Goal: Information Seeking & Learning: Find specific fact

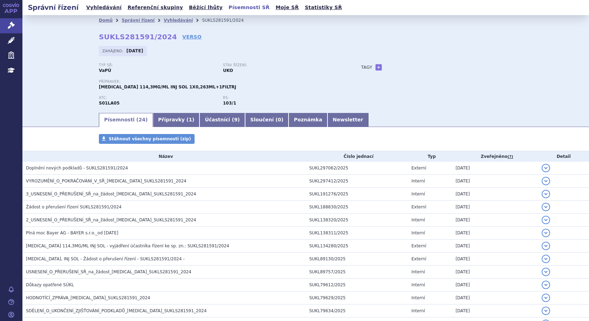
click at [228, 8] on link "Písemnosti SŘ" at bounding box center [249, 7] width 45 height 9
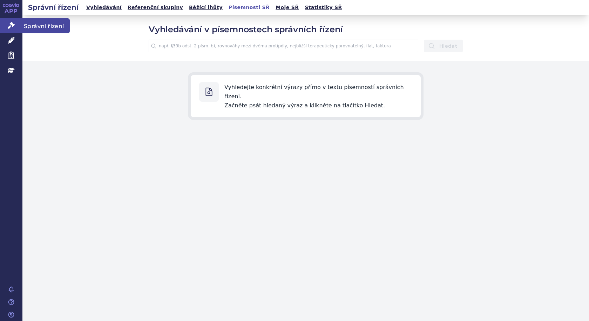
click at [36, 28] on span "Správní řízení" at bounding box center [45, 25] width 47 height 15
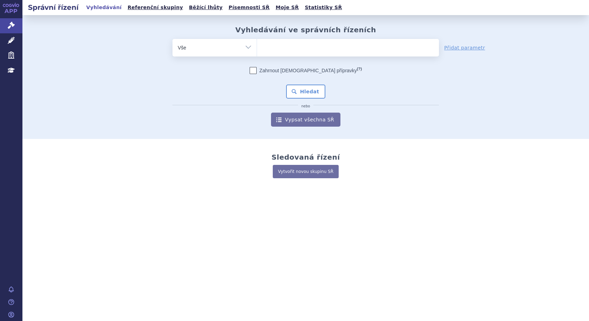
click at [295, 49] on ul at bounding box center [348, 46] width 182 height 15
click at [257, 49] on select at bounding box center [257, 48] width 0 height 18
type input "ja"
type input "jar"
type input "jard"
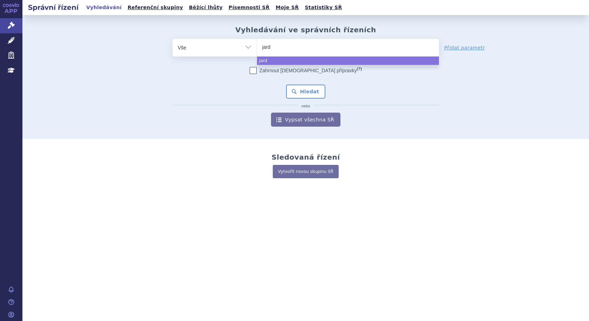
type input "jardi"
type input "jardia"
type input "jardian"
type input "jardiance"
select select "jardiance"
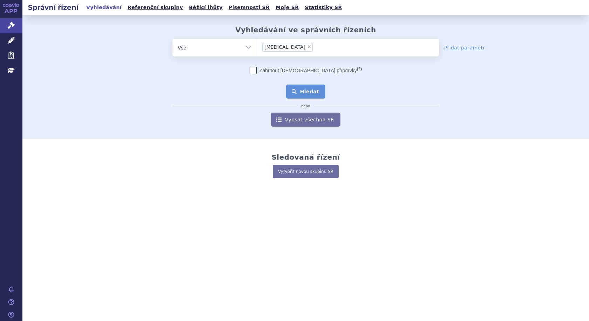
click at [301, 90] on button "Hledat" at bounding box center [306, 92] width 40 height 14
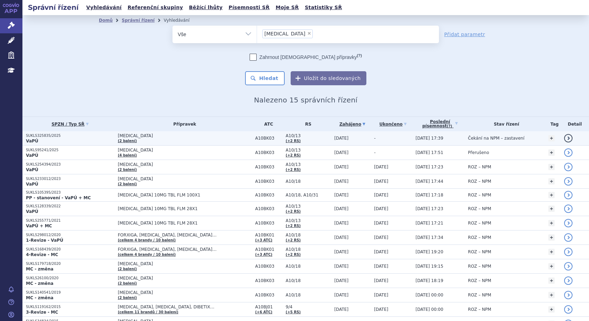
click at [149, 139] on td "JARDIANCE (2 balení)" at bounding box center [183, 138] width 138 height 14
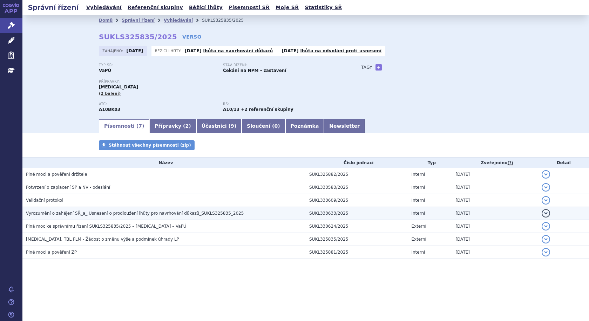
click at [59, 213] on span "Vyrozumění o zahájení SŘ_a_ Usnesení o prodloužení lhůty pro navrhování důkazů_…" at bounding box center [135, 213] width 218 height 5
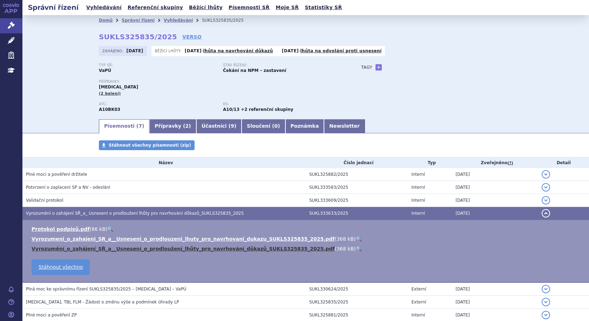
click at [135, 248] on link "Vyrozumění_o_zahájení_SŘ_a__Usnesení_o_prodloužení_lhůty_pro_navrhování_důkazů_…" at bounding box center [183, 249] width 303 height 6
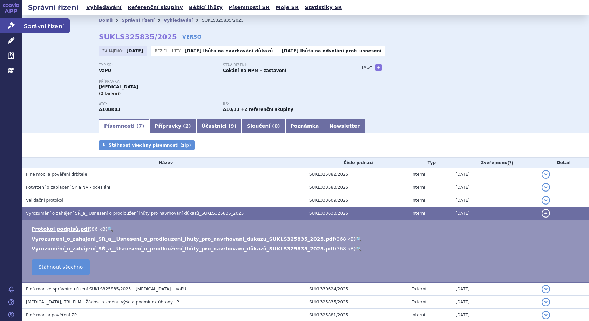
click at [20, 24] on link "Správní řízení" at bounding box center [11, 25] width 22 height 15
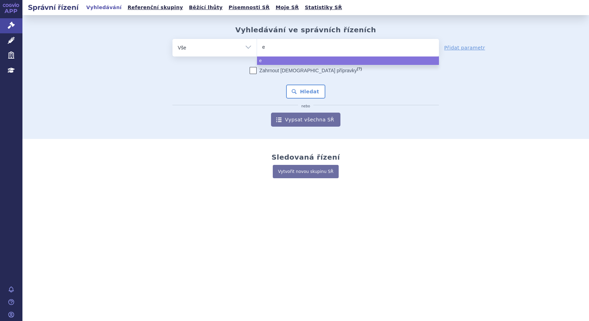
type input "ey"
type input "eyle"
type input "[MEDICAL_DATA]"
select select "[MEDICAL_DATA]"
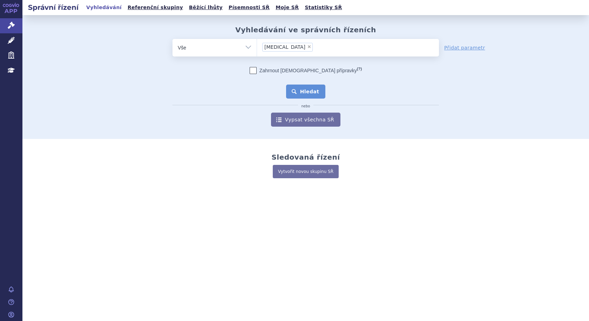
click at [314, 93] on button "Hledat" at bounding box center [306, 92] width 40 height 14
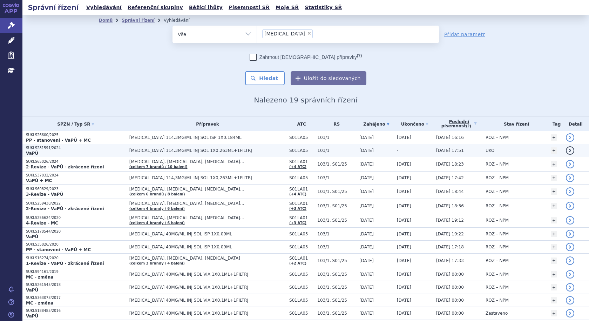
click at [77, 147] on p "SUKLS281591/2024" at bounding box center [76, 148] width 100 height 5
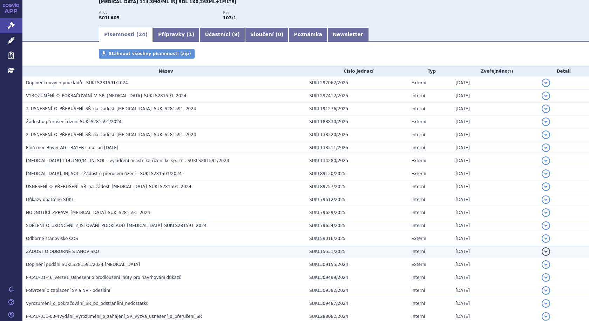
scroll to position [194, 0]
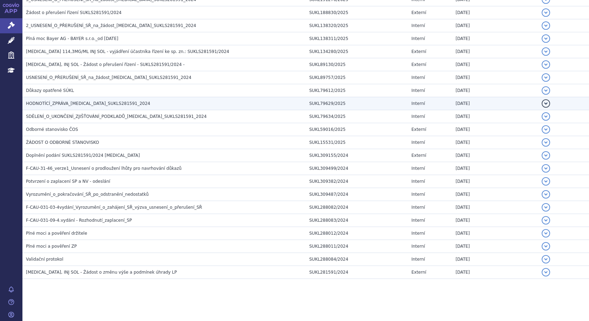
click at [100, 105] on span "HODNOTÍCÍ_ZPRÁVA_EYLEA_SUKLS281591_2024" at bounding box center [88, 103] width 125 height 5
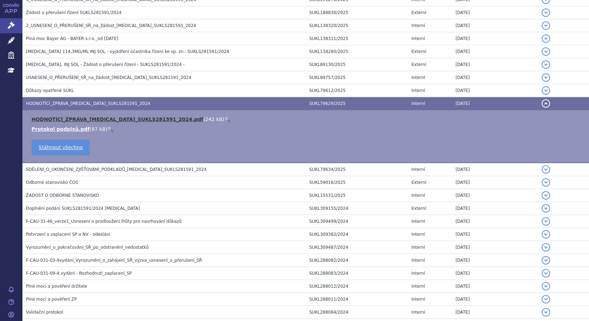
click at [95, 121] on link "HODNOTÍCÍ_ZPRÁVA_EYLEA_SUKLS281591_2024.pdf" at bounding box center [118, 119] width 172 height 6
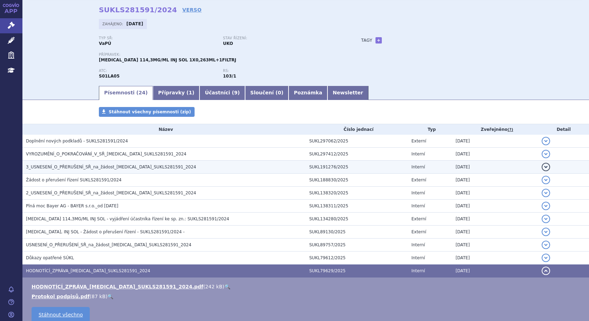
scroll to position [0, 0]
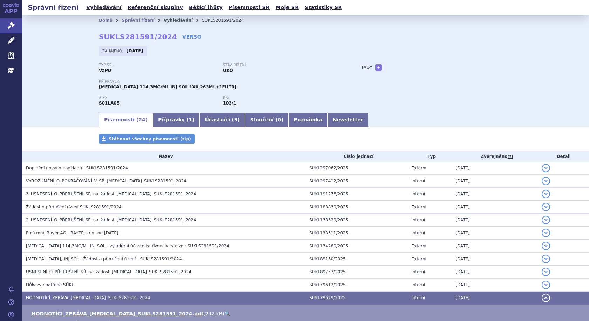
click at [164, 21] on link "Vyhledávání" at bounding box center [178, 20] width 29 height 5
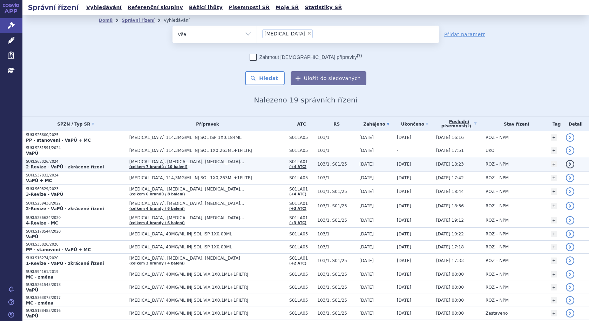
click at [207, 164] on span "[MEDICAL_DATA], [MEDICAL_DATA], [MEDICAL_DATA]…" at bounding box center [207, 161] width 156 height 5
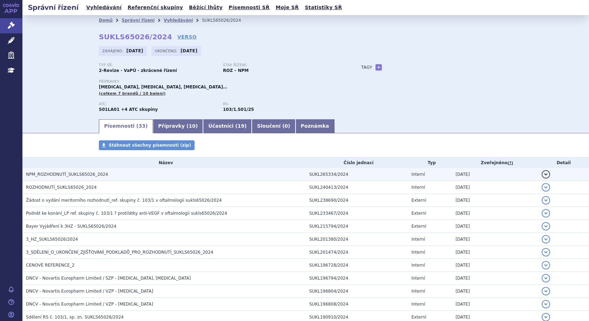
click at [52, 174] on span "NPM_ROZHODNUTÍ_SUKLS65026_2024" at bounding box center [67, 174] width 82 height 5
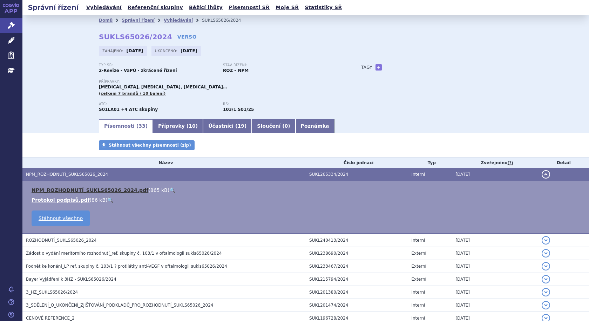
click at [61, 190] on link "NPM_ROZHODNUTÍ_SUKLS65026_2024.pdf" at bounding box center [90, 190] width 117 height 6
click at [62, 89] on div "Domů Správní řízení Vyhledávání SUKLS65026/2024 SUKLS65026/2024 VERSO Zahájeno:…" at bounding box center [305, 66] width 567 height 103
click at [164, 20] on link "Vyhledávání" at bounding box center [178, 20] width 29 height 5
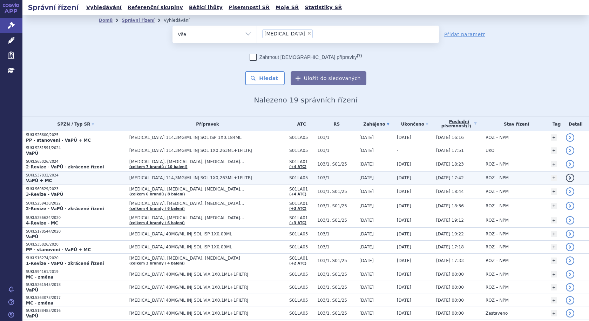
click at [49, 175] on p "SUKLS37832/2024" at bounding box center [76, 175] width 100 height 5
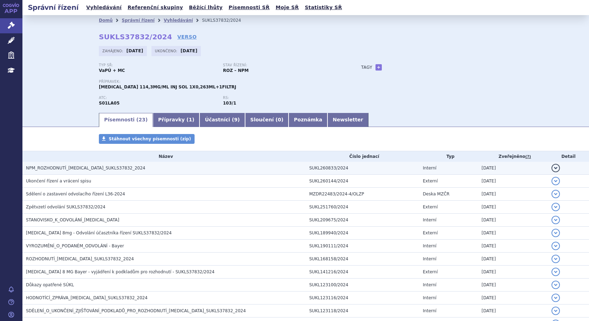
click at [64, 168] on span "NPM_ROZHODNUTÍ_[MEDICAL_DATA]_SUKLS37832_2024" at bounding box center [85, 168] width 119 height 5
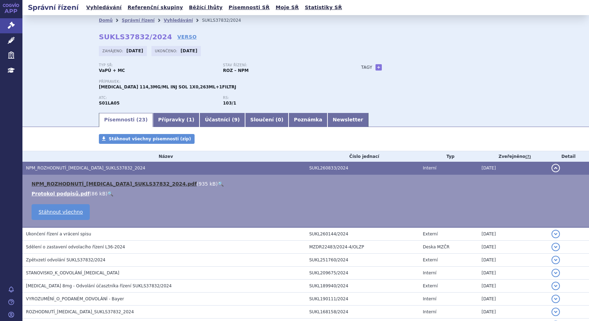
click at [66, 185] on link "NPM_ROZHODNUTÍ_[MEDICAL_DATA]_SUKLS37832_2024.pdf" at bounding box center [114, 184] width 165 height 6
